Goal: Task Accomplishment & Management: Manage account settings

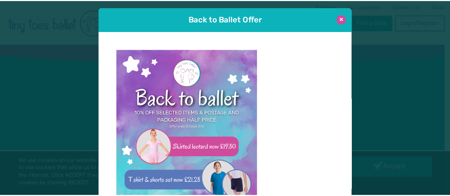
scroll to position [7, 0]
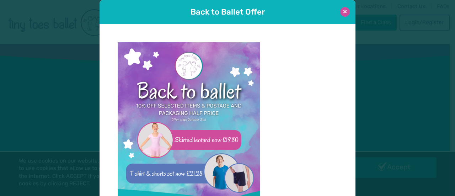
click at [345, 8] on button at bounding box center [345, 12] width 10 height 10
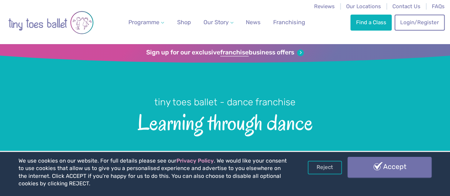
click at [378, 165] on link "Accept" at bounding box center [389, 167] width 84 height 21
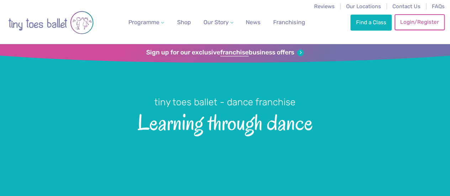
click at [419, 27] on link "Login/Register" at bounding box center [419, 22] width 50 height 16
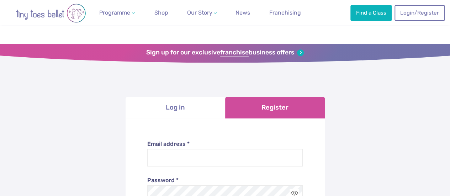
scroll to position [51, 0]
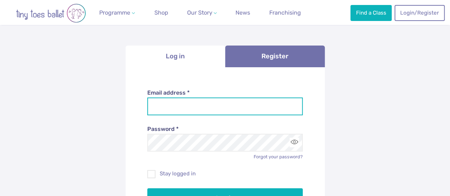
click at [193, 109] on input "Email address *" at bounding box center [224, 106] width 155 height 18
type input "**********"
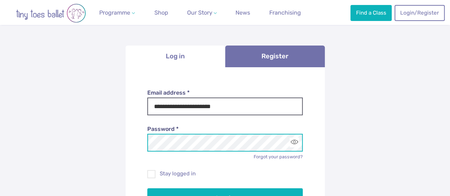
click at [147, 188] on button "Log in" at bounding box center [224, 198] width 155 height 20
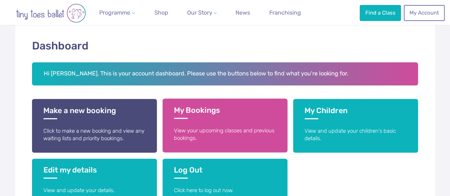
scroll to position [91, 0]
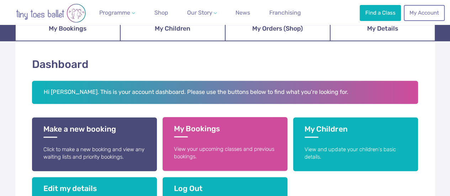
click at [221, 135] on h3 "My Bookings" at bounding box center [225, 130] width 102 height 13
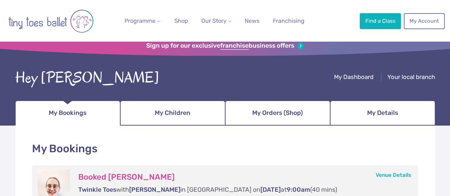
scroll to position [5, 0]
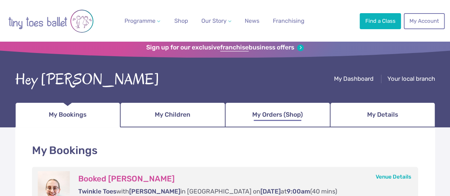
click at [273, 112] on span "My Orders (Shop)" at bounding box center [277, 114] width 50 height 12
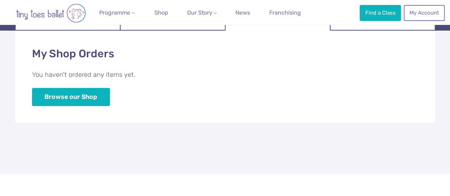
scroll to position [101, 0]
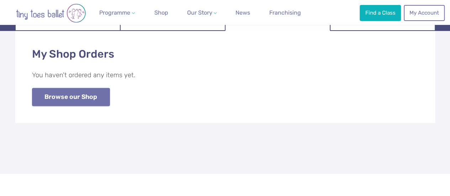
click at [95, 95] on link "Browse our Shop" at bounding box center [71, 97] width 78 height 18
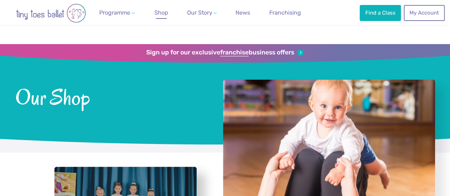
scroll to position [160, 0]
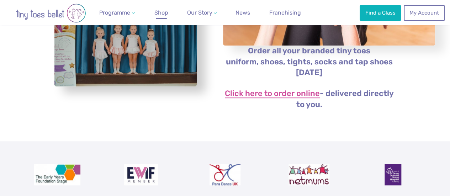
click at [273, 98] on link "Click here to order online" at bounding box center [272, 94] width 95 height 9
